Goal: Information Seeking & Learning: Learn about a topic

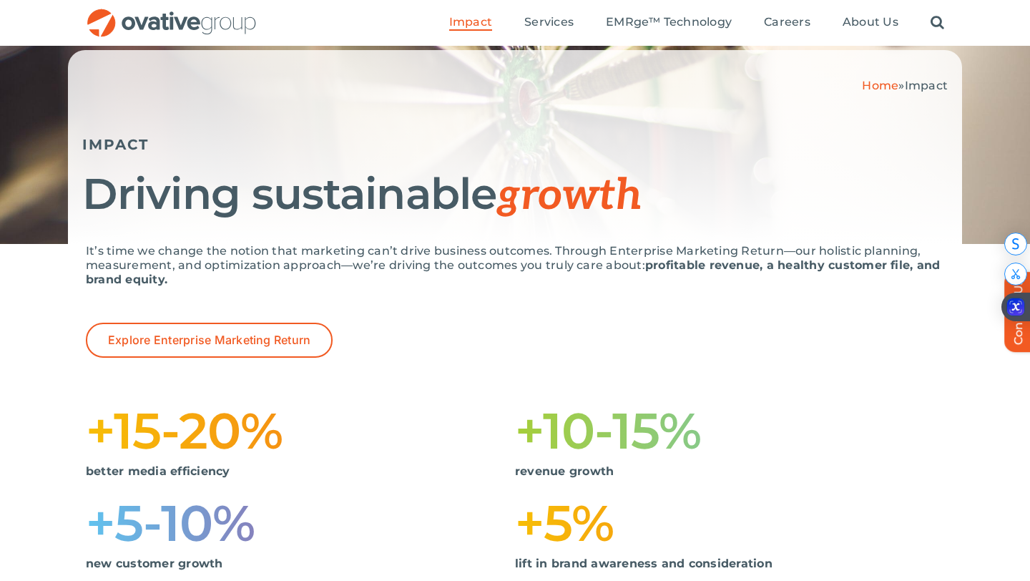
scroll to position [92, 0]
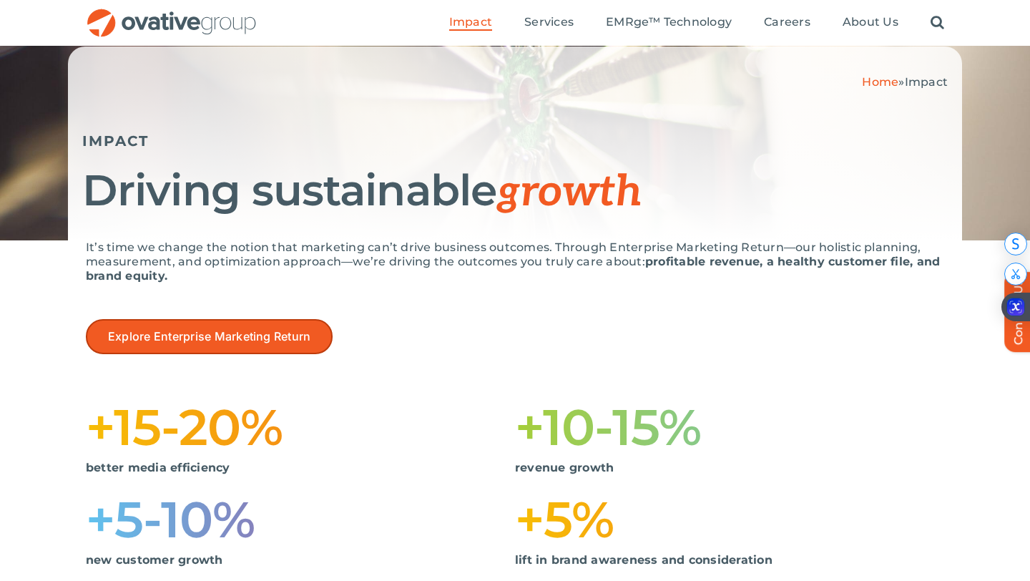
click at [222, 338] on span "Explore Enterprise Marketing Return" at bounding box center [209, 337] width 202 height 14
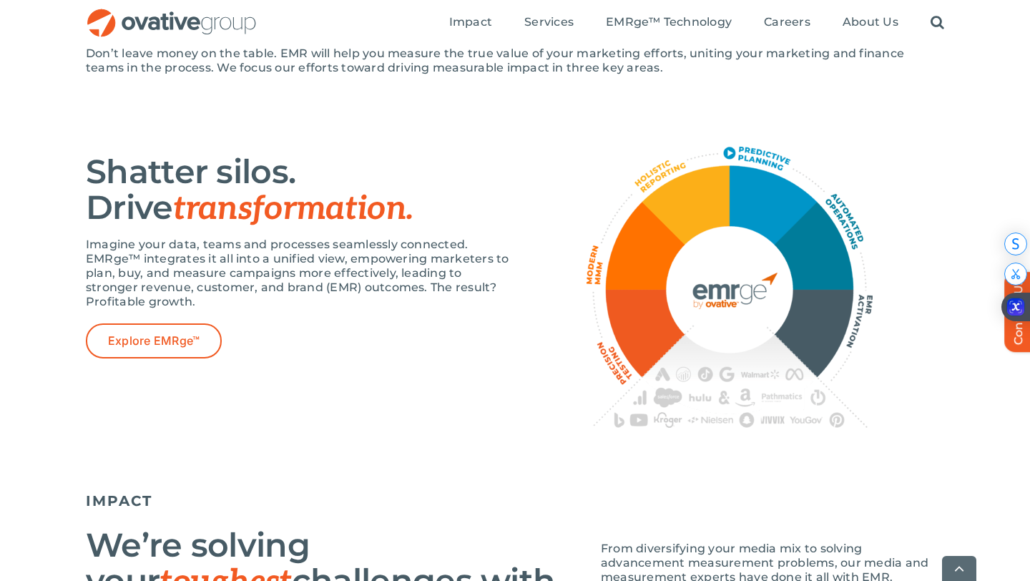
scroll to position [842, 0]
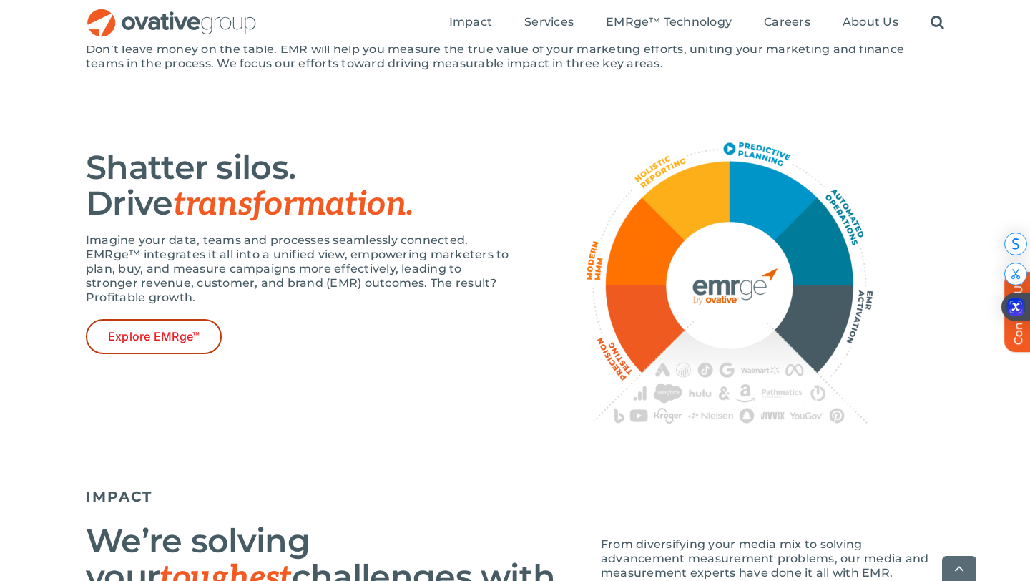
click at [187, 343] on span "Explore EMRge™" at bounding box center [154, 337] width 92 height 14
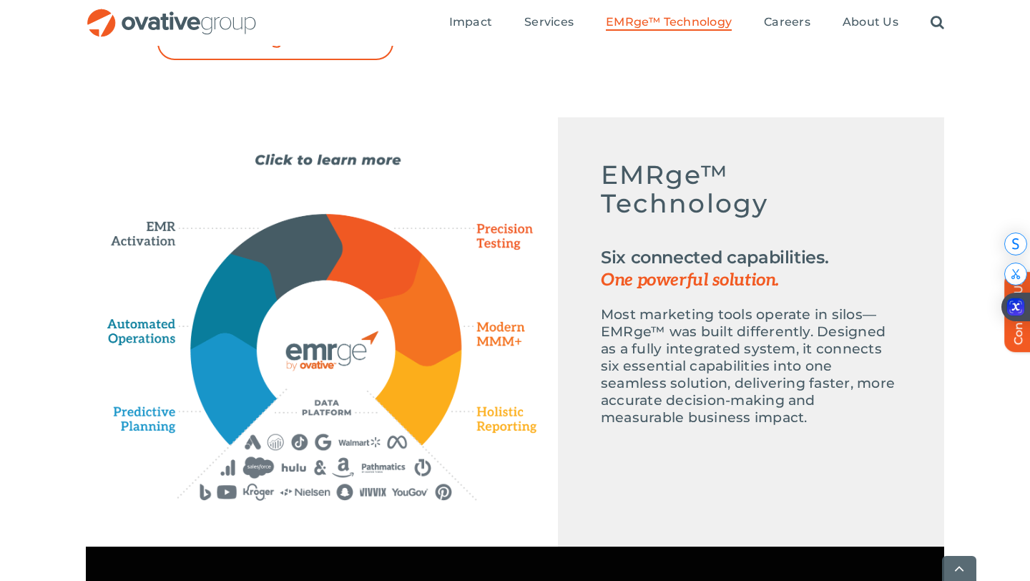
scroll to position [606, 0]
